Goal: Task Accomplishment & Management: Use online tool/utility

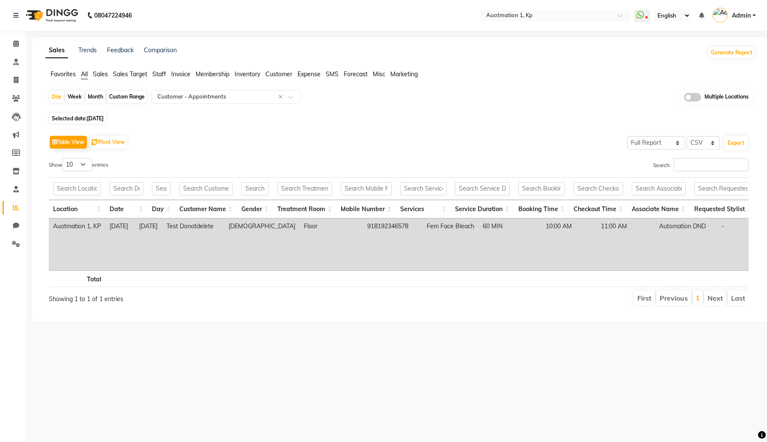
select select "full_report"
select select "csv"
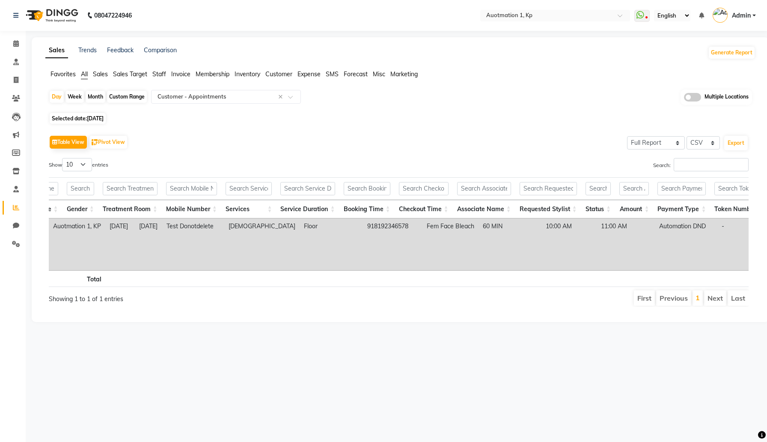
scroll to position [0, 175]
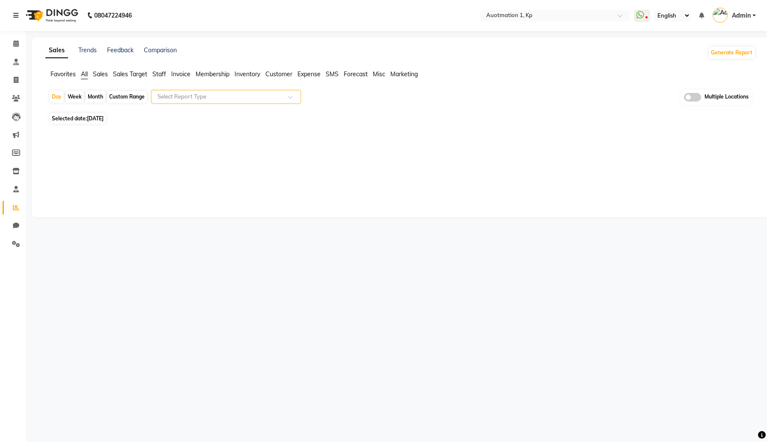
click at [249, 96] on input "text" at bounding box center [217, 96] width 123 height 9
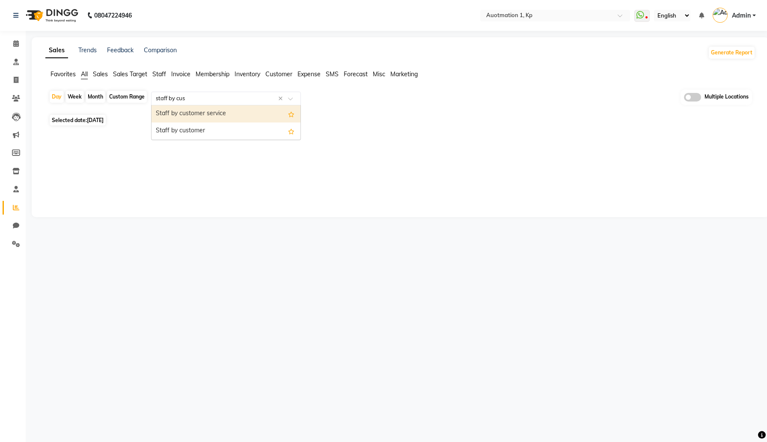
type input "staff by cust"
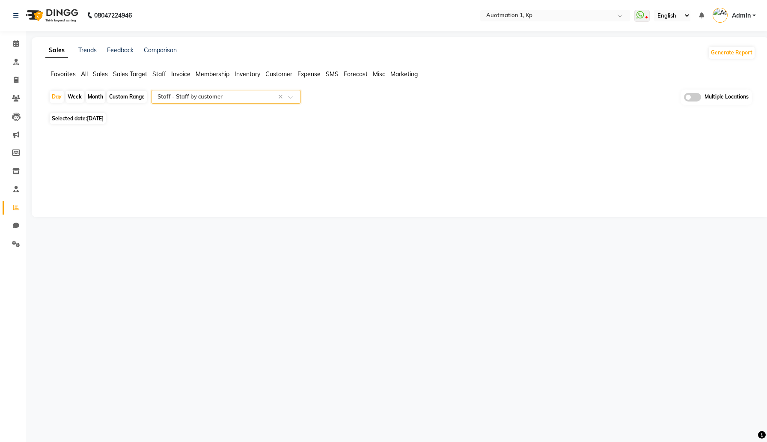
click at [104, 117] on span "Aug 15, 2025" at bounding box center [95, 118] width 17 height 6
select select "8"
select select "2025"
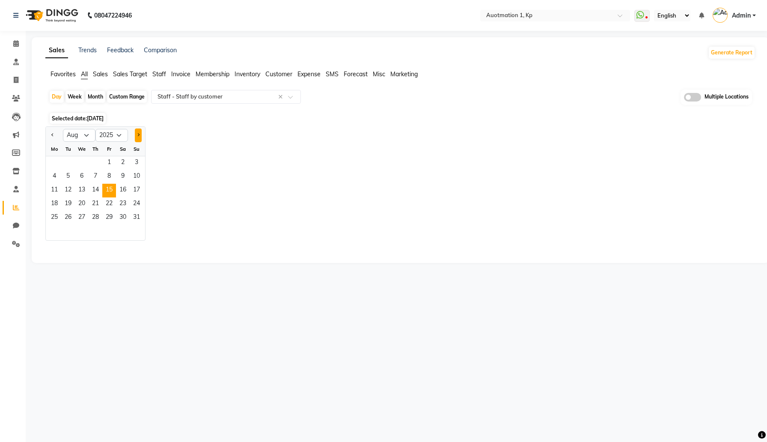
click at [140, 136] on button "Next month" at bounding box center [138, 135] width 7 height 14
select select "9"
click at [84, 164] on span "3" at bounding box center [82, 163] width 14 height 14
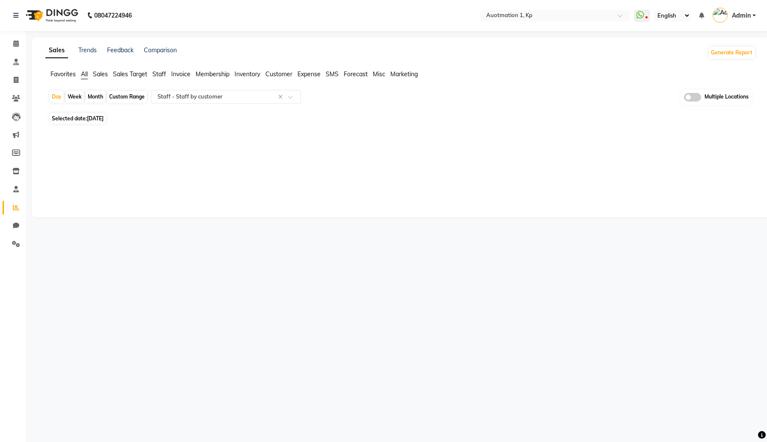
click at [743, 13] on span "Admin" at bounding box center [741, 15] width 19 height 9
click at [706, 60] on link "Sign out" at bounding box center [712, 61] width 78 height 13
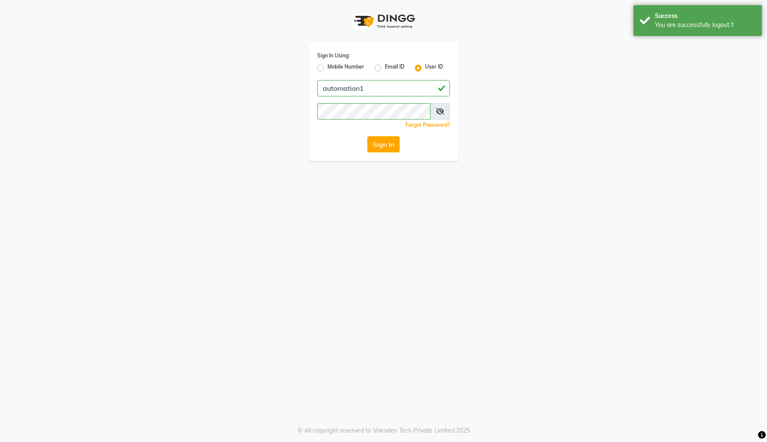
click at [439, 97] on div "Sign In Using: Mobile Number Email ID User ID automation1 Remember me Forgot Pa…" at bounding box center [383, 101] width 150 height 119
click at [435, 88] on input "automation1" at bounding box center [383, 88] width 133 height 16
type input "arsp"
click at [387, 145] on button "Sign In" at bounding box center [383, 144] width 33 height 16
